Goal: Information Seeking & Learning: Understand process/instructions

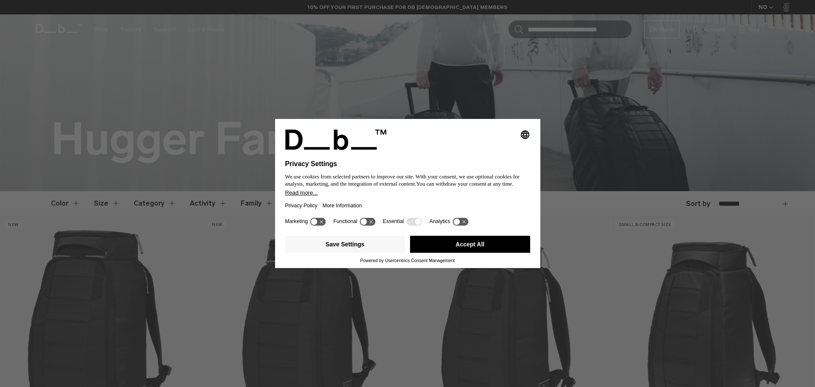
click at [460, 248] on button "Accept All" at bounding box center [470, 244] width 120 height 17
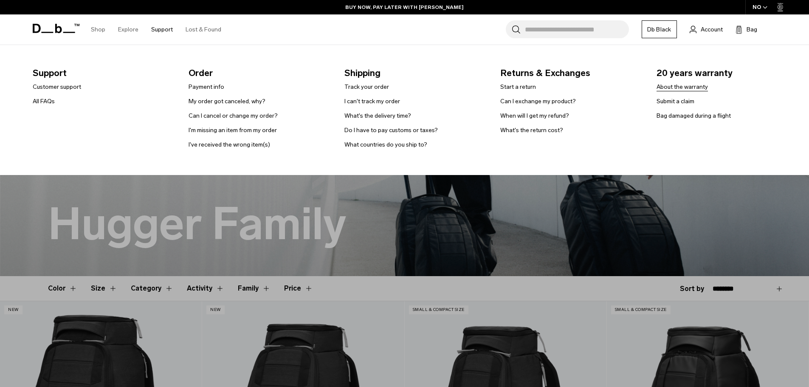
click at [689, 86] on link "About the warranty" at bounding box center [681, 86] width 51 height 9
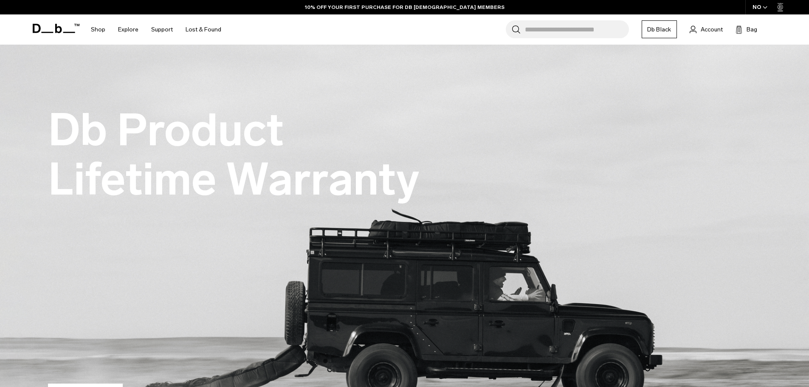
drag, startPoint x: 748, startPoint y: 29, endPoint x: 760, endPoint y: 35, distance: 13.1
click at [748, 30] on span "Bag" at bounding box center [751, 29] width 11 height 9
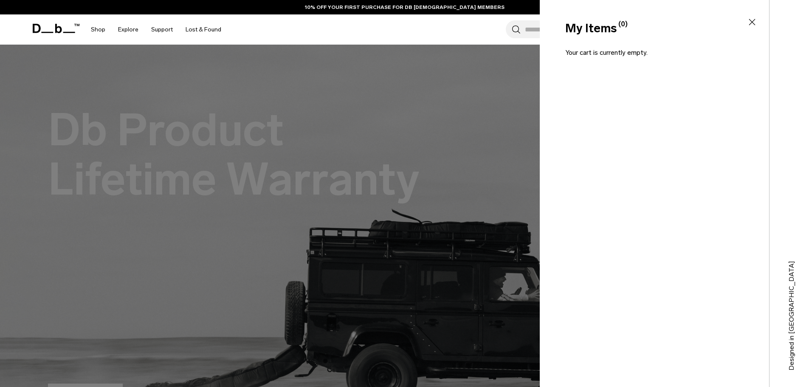
click at [752, 24] on icon at bounding box center [752, 22] width 10 height 10
